Goal: Task Accomplishment & Management: Use online tool/utility

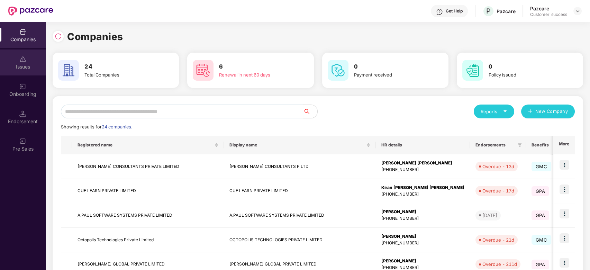
click at [25, 69] on div "Issues" at bounding box center [23, 66] width 46 height 7
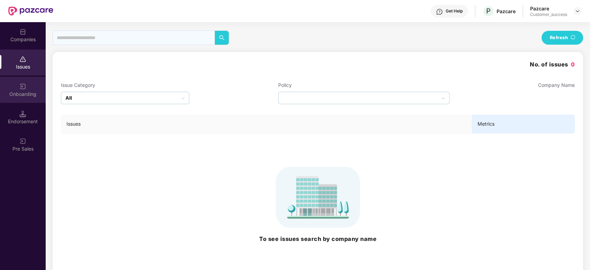
click at [19, 97] on div "Onboarding" at bounding box center [23, 94] width 46 height 7
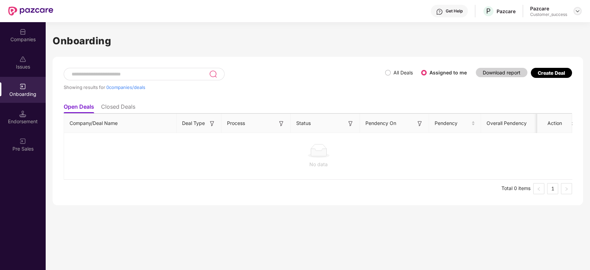
click at [580, 10] on img at bounding box center [578, 11] width 6 height 6
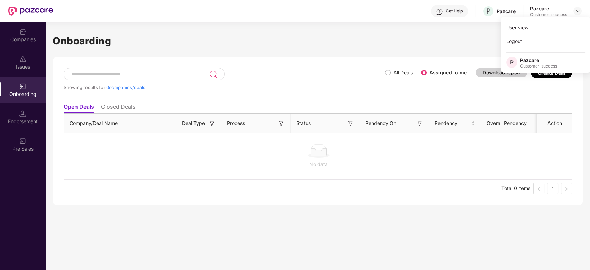
click at [16, 46] on div "Companies" at bounding box center [23, 35] width 46 height 26
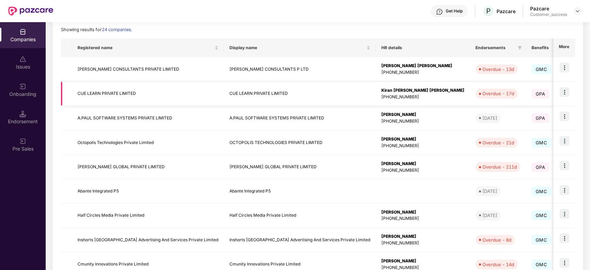
scroll to position [98, 0]
click at [562, 186] on img at bounding box center [565, 189] width 10 height 10
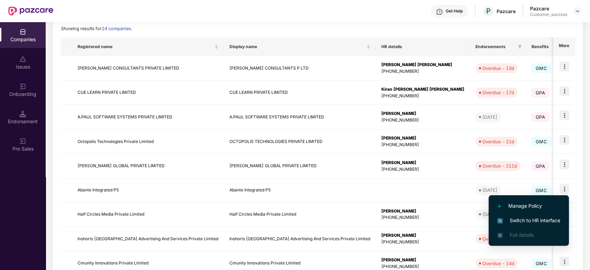
click at [518, 219] on span "Switch to HR interface" at bounding box center [529, 221] width 63 height 8
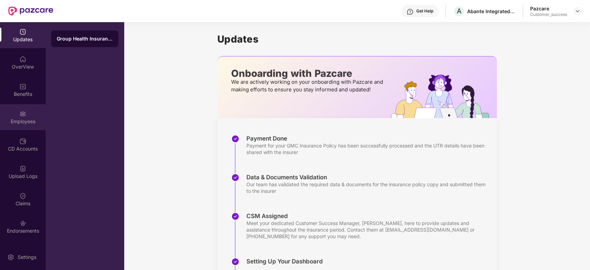
click at [17, 114] on div "Employees" at bounding box center [23, 117] width 46 height 26
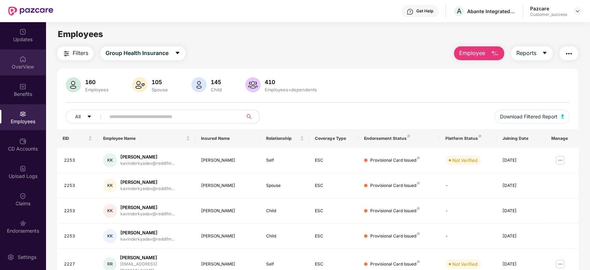
click at [22, 58] on img at bounding box center [22, 59] width 7 height 7
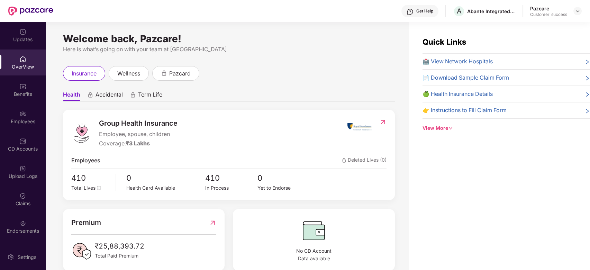
click at [382, 121] on img at bounding box center [383, 122] width 7 height 7
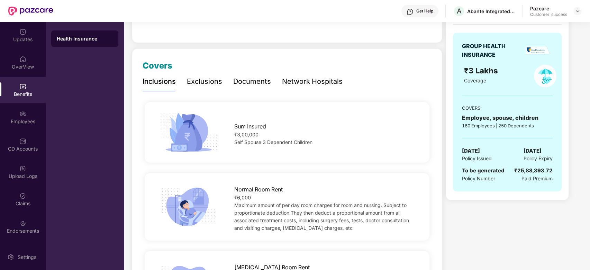
scroll to position [63, 0]
click at [580, 10] on img at bounding box center [578, 11] width 6 height 6
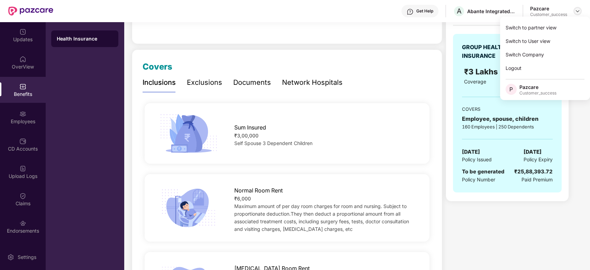
click at [578, 10] on img at bounding box center [578, 11] width 6 height 6
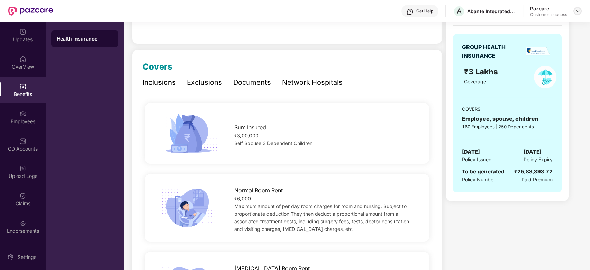
click at [576, 12] on img at bounding box center [578, 11] width 6 height 6
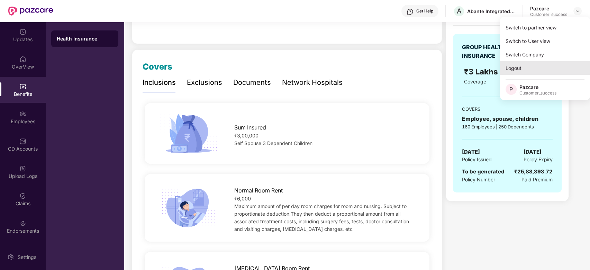
click at [517, 66] on div "Logout" at bounding box center [545, 68] width 90 height 14
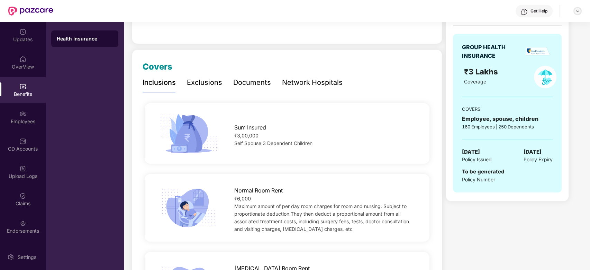
click at [577, 9] on img at bounding box center [578, 11] width 6 height 6
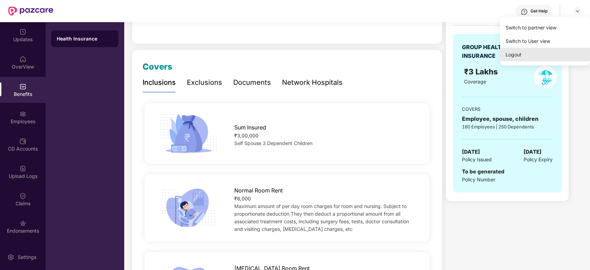
click at [509, 53] on div "Logout" at bounding box center [545, 55] width 90 height 14
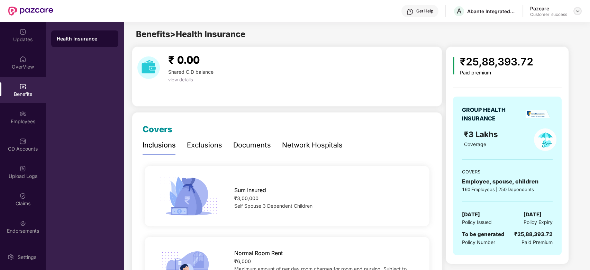
click at [576, 14] on img at bounding box center [578, 11] width 6 height 6
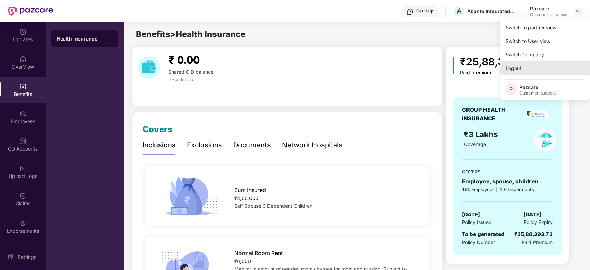
click at [513, 64] on div "Logout" at bounding box center [545, 68] width 90 height 14
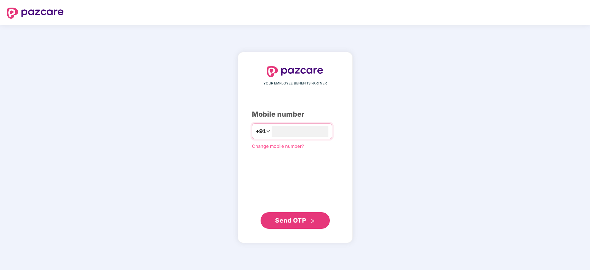
type input "**********"
type input "*"
type input "**********"
click at [313, 215] on span "Send OTP" at bounding box center [295, 220] width 40 height 10
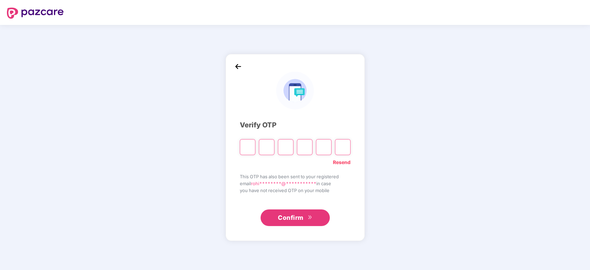
type input "*"
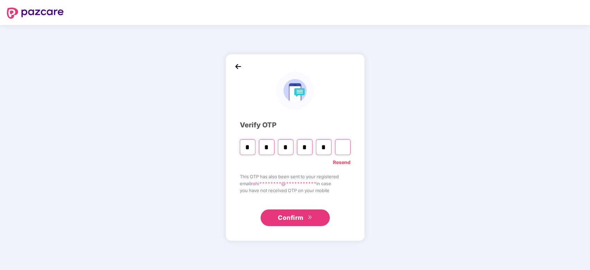
type input "*"
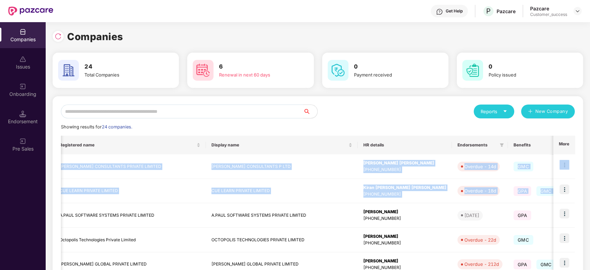
drag, startPoint x: 577, startPoint y: 198, endPoint x: 570, endPoint y: 151, distance: 47.6
click at [570, 151] on div "Reports New Company Showing results for 24 companies. Registered name Display n…" at bounding box center [318, 264] width 531 height 336
click at [563, 161] on img at bounding box center [565, 165] width 10 height 10
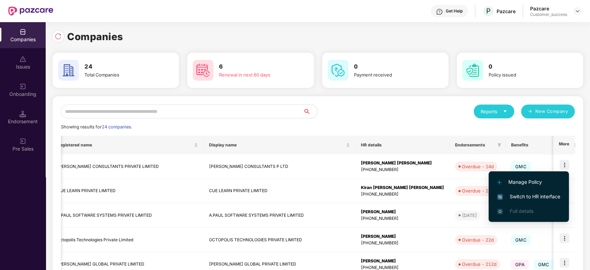
click at [513, 198] on span "Switch to HR interface" at bounding box center [529, 197] width 63 height 8
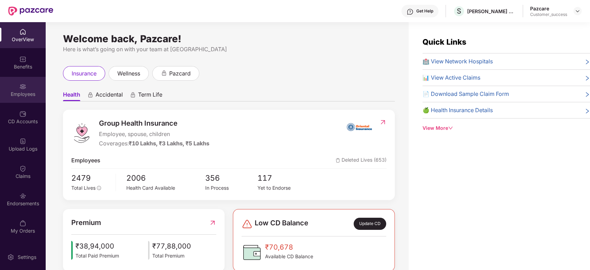
click at [31, 91] on div "Employees" at bounding box center [23, 94] width 46 height 7
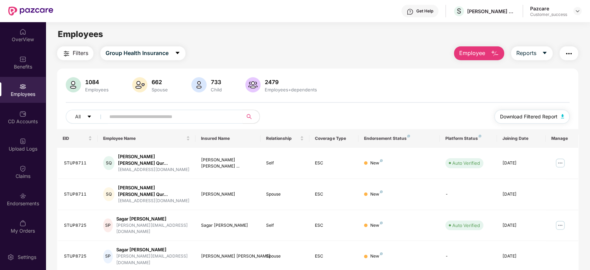
click at [529, 118] on span "Download Filtered Report" at bounding box center [528, 117] width 57 height 8
click at [476, 91] on div "1084 Employees 662 Spouse 733 Child 2479 Employees+dependents" at bounding box center [318, 85] width 505 height 17
click at [543, 50] on icon "caret-down" at bounding box center [545, 53] width 6 height 6
click at [406, 55] on div "Filters Group Health Insurance Employee Reports" at bounding box center [318, 53] width 522 height 14
click at [512, 119] on span "Download Filtered Report" at bounding box center [528, 117] width 57 height 8
